Goal: Find specific page/section: Find specific page/section

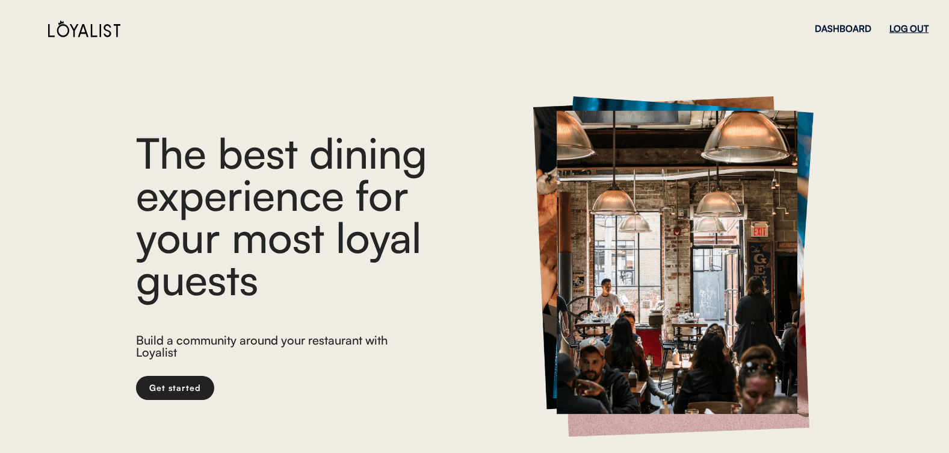
click at [908, 33] on div "LOG OUT" at bounding box center [909, 28] width 39 height 9
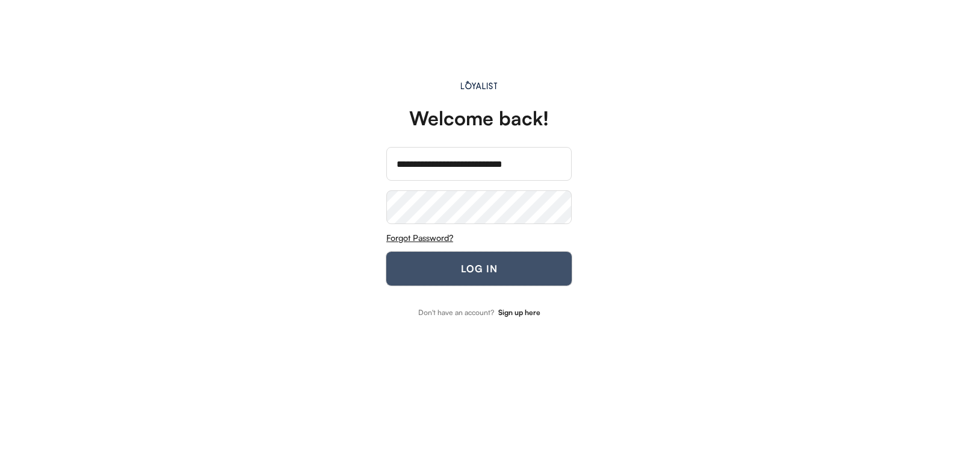
click at [454, 266] on button "LOG IN" at bounding box center [479, 269] width 185 height 34
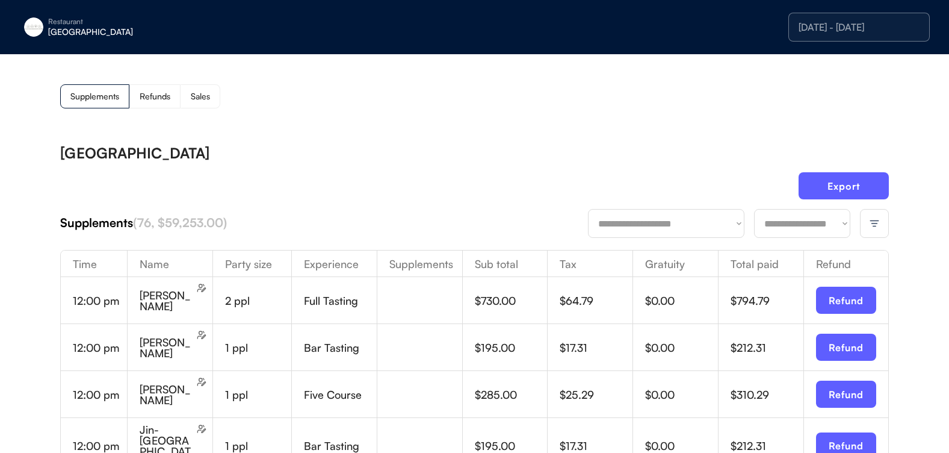
click at [878, 220] on img at bounding box center [874, 223] width 11 height 11
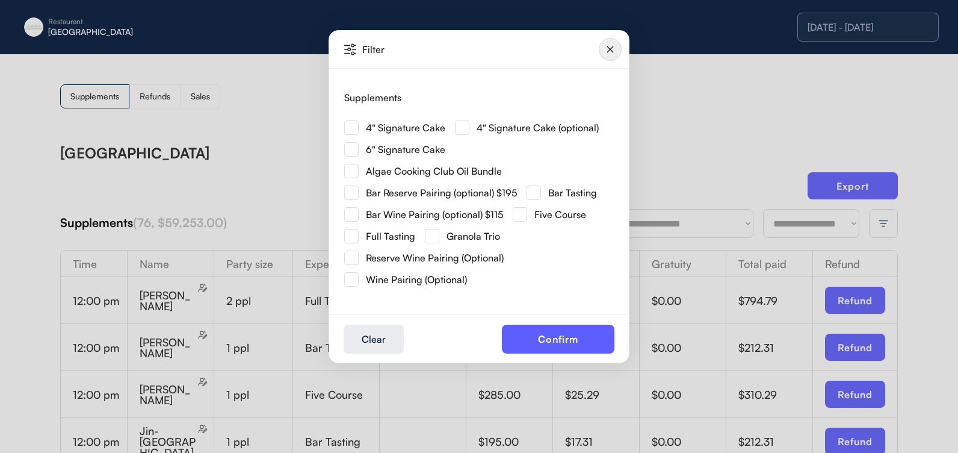
click at [356, 126] on img at bounding box center [351, 127] width 14 height 14
click at [543, 338] on button "Confirm" at bounding box center [558, 339] width 113 height 29
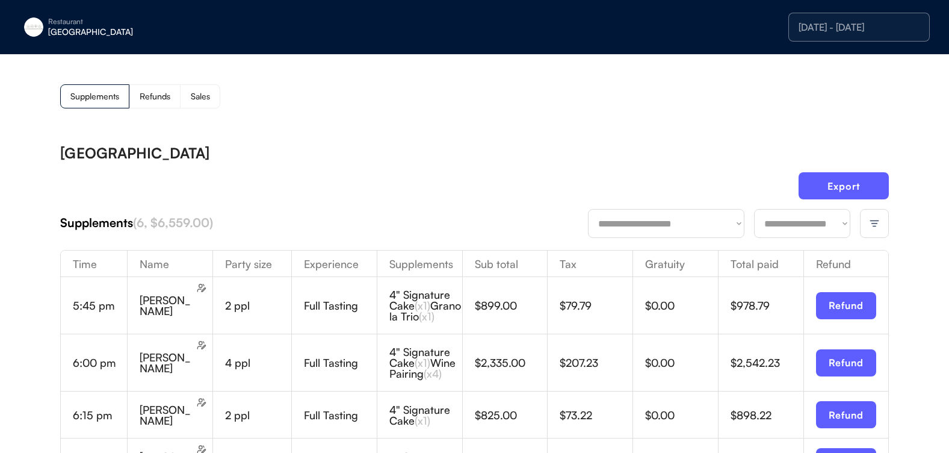
click at [868, 228] on div at bounding box center [874, 223] width 29 height 29
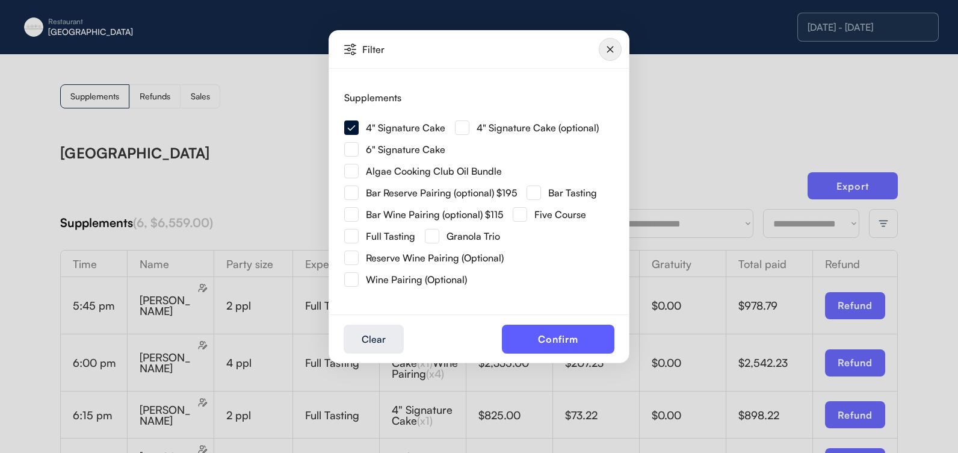
click at [465, 131] on img at bounding box center [462, 127] width 14 height 14
click at [521, 340] on button "Confirm" at bounding box center [558, 339] width 113 height 29
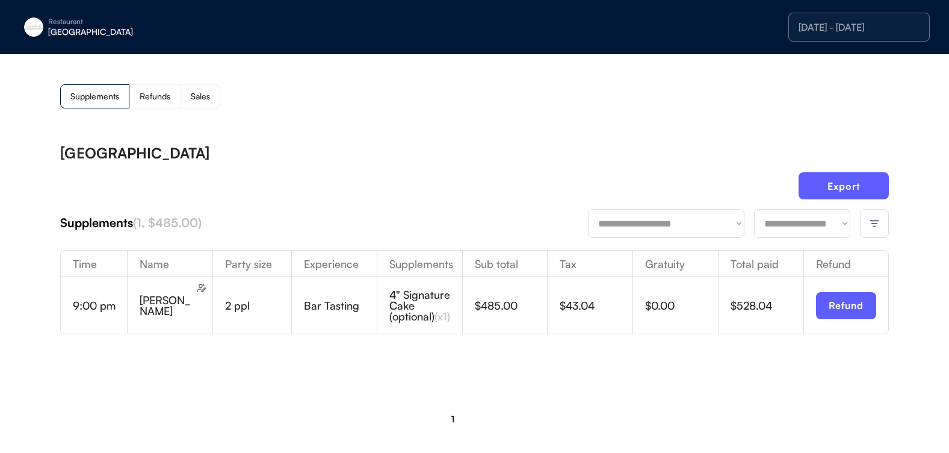
click at [878, 220] on img at bounding box center [874, 223] width 11 height 11
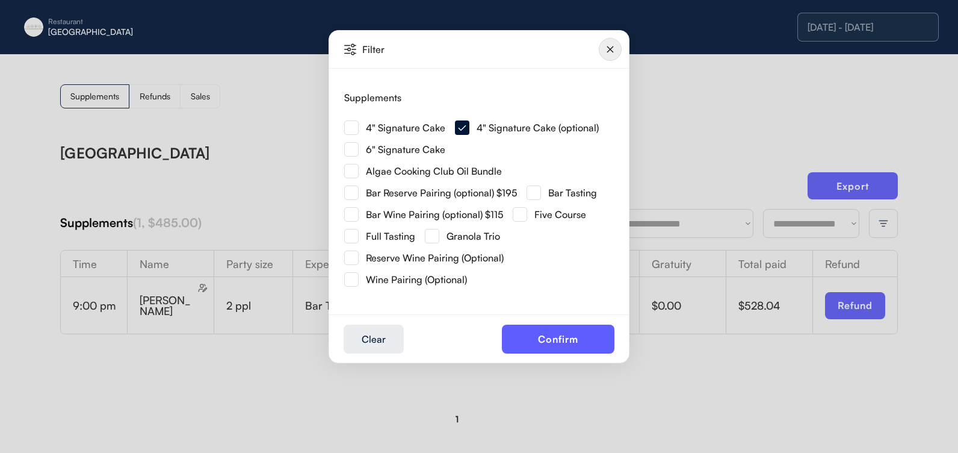
click at [349, 128] on img at bounding box center [351, 127] width 14 height 14
click at [567, 341] on button "Confirm" at bounding box center [558, 339] width 113 height 29
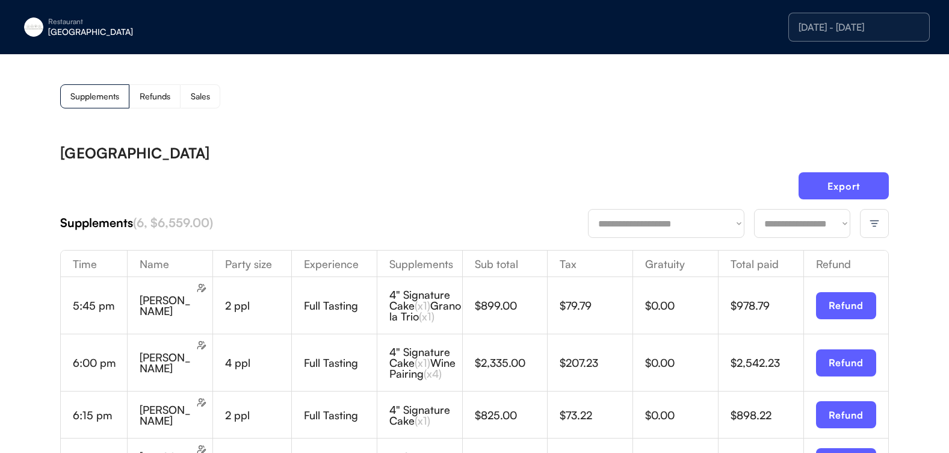
click at [867, 223] on div at bounding box center [874, 223] width 29 height 29
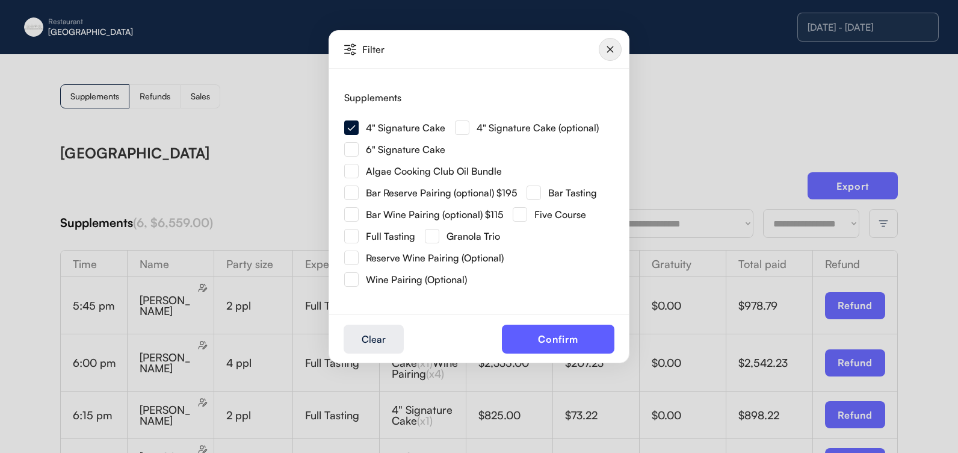
click at [349, 150] on img at bounding box center [351, 149] width 14 height 14
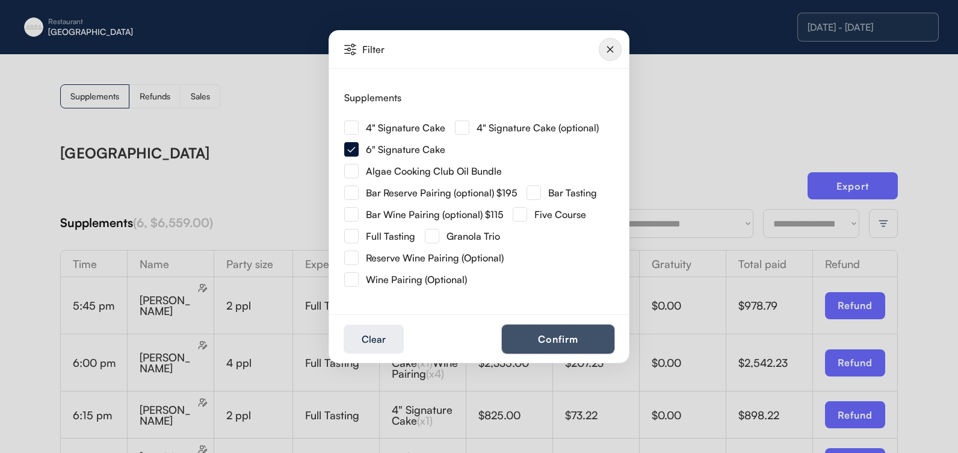
click at [585, 341] on button "Confirm" at bounding box center [558, 339] width 113 height 29
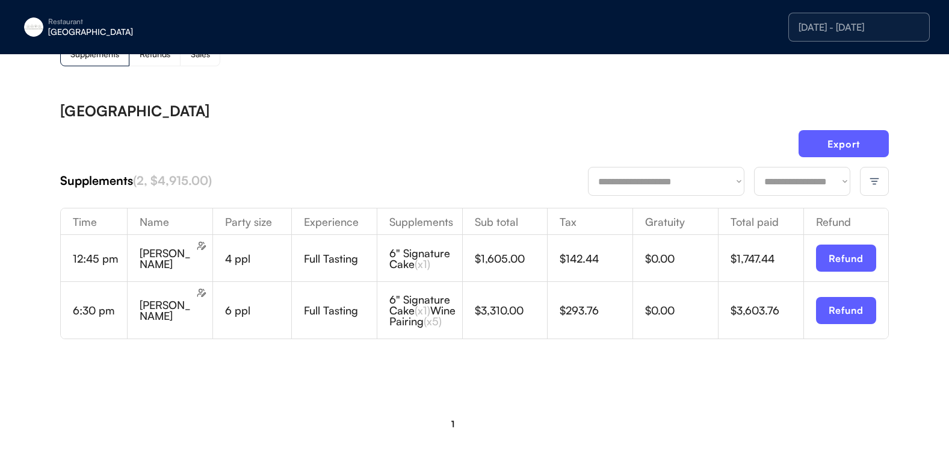
scroll to position [60, 0]
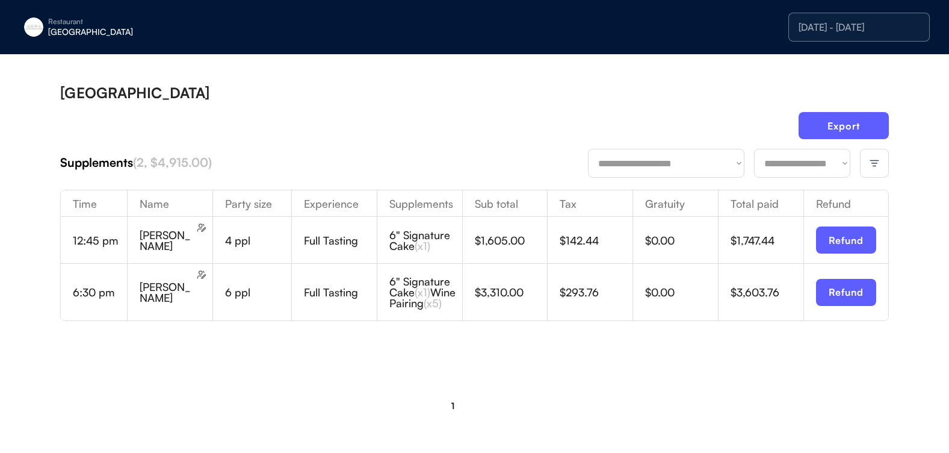
click at [868, 165] on div at bounding box center [874, 163] width 29 height 29
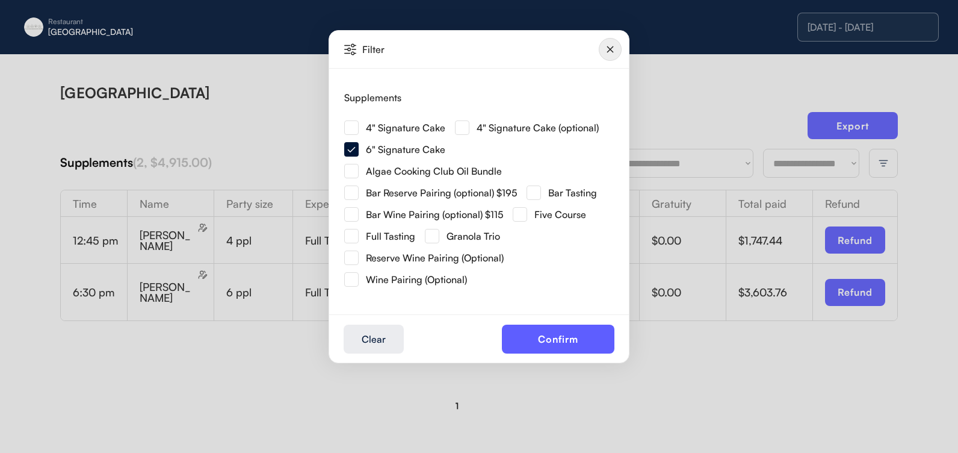
click at [346, 124] on img at bounding box center [351, 127] width 14 height 14
click at [545, 344] on button "Confirm" at bounding box center [558, 339] width 113 height 29
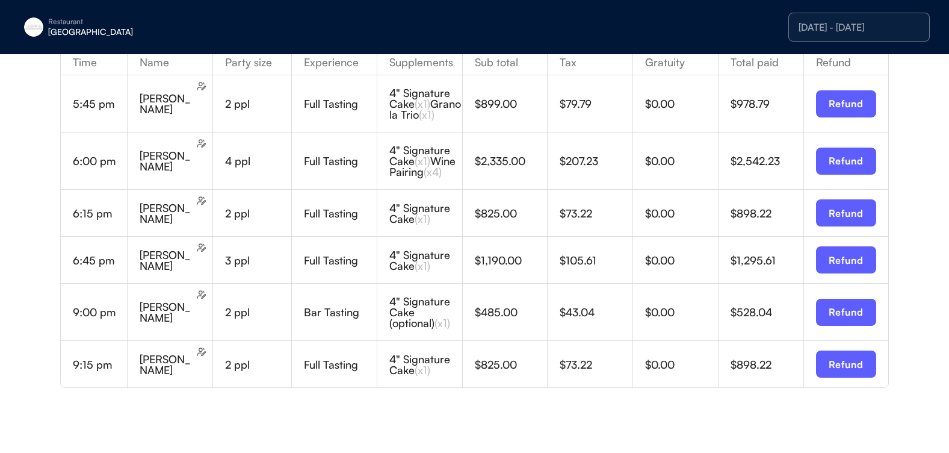
scroll to position [181, 0]
